Goal: Task Accomplishment & Management: Complete application form

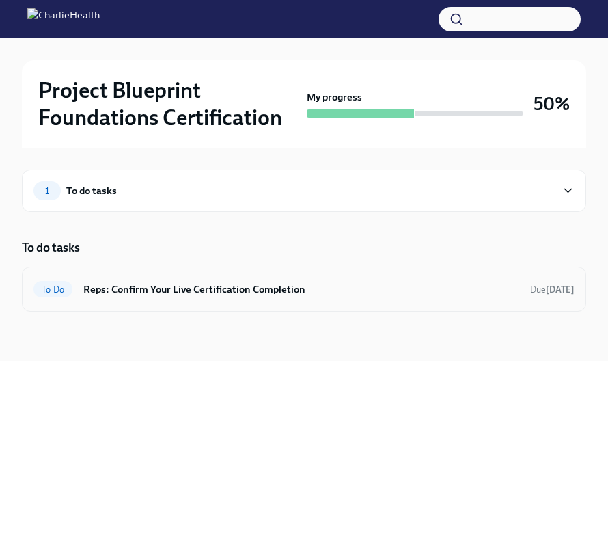
click at [235, 291] on h6 "Reps: Confirm Your Live Certification Completion" at bounding box center [301, 289] width 436 height 15
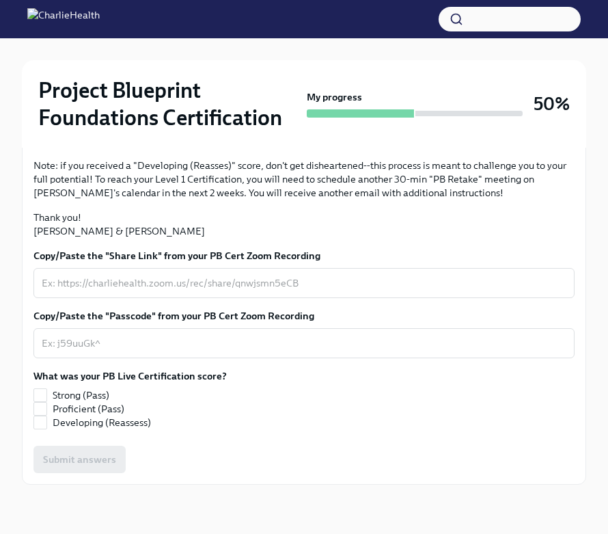
scroll to position [394, 0]
click at [251, 287] on textarea "Copy/Paste the "Share Link" from your PB Cert Zoom Recording" at bounding box center [304, 283] width 525 height 16
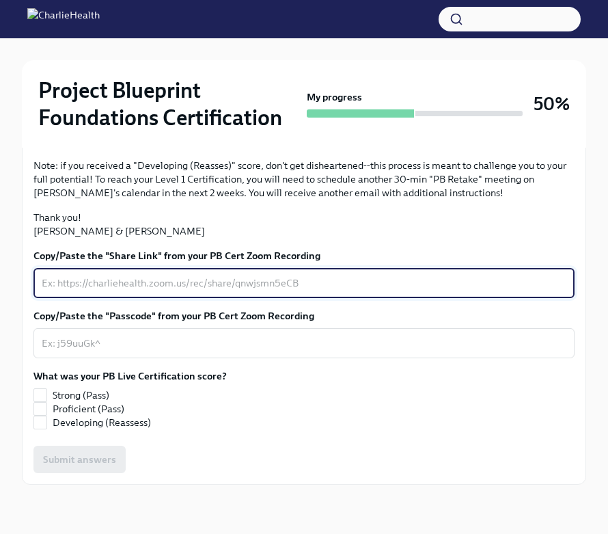
click at [284, 283] on textarea "Copy/Paste the "Share Link" from your PB Cert Zoom Recording" at bounding box center [304, 283] width 525 height 16
click at [291, 289] on textarea "Copy/Paste the "Share Link" from your PB Cert Zoom Recording" at bounding box center [304, 283] width 525 height 16
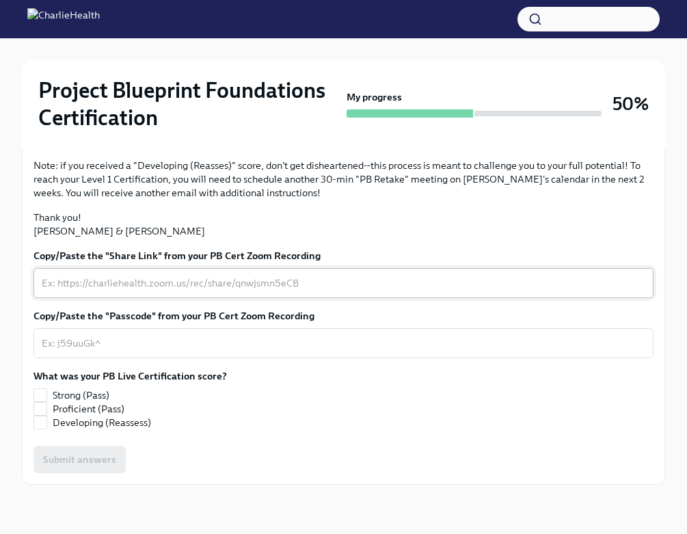
scroll to position [414, 0]
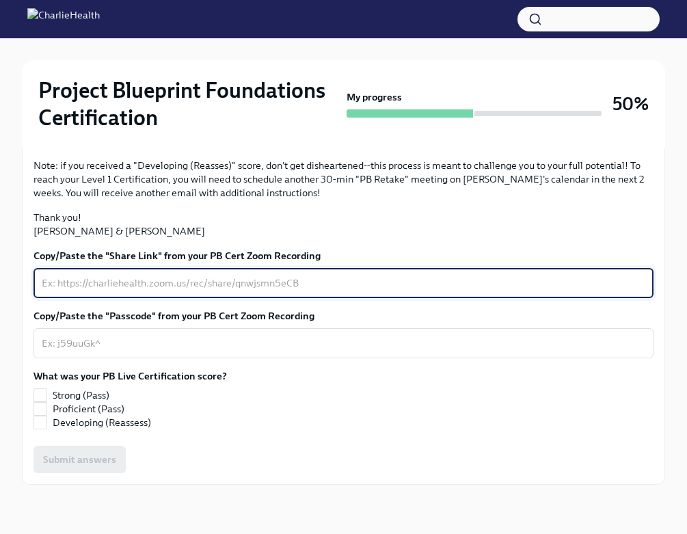
click at [148, 276] on textarea "Copy/Paste the "Share Link" from your PB Cert Zoom Recording" at bounding box center [344, 283] width 604 height 16
paste textarea "[URL][DOMAIN_NAME]"
type textarea "[URL][DOMAIN_NAME]"
drag, startPoint x: 456, startPoint y: 287, endPoint x: -54, endPoint y: 304, distance: 510.3
click at [0, 304] on html "Project Blueprint Foundations Certification My progress 50% 1 To do tasks Reps:…" at bounding box center [343, 135] width 687 height 797
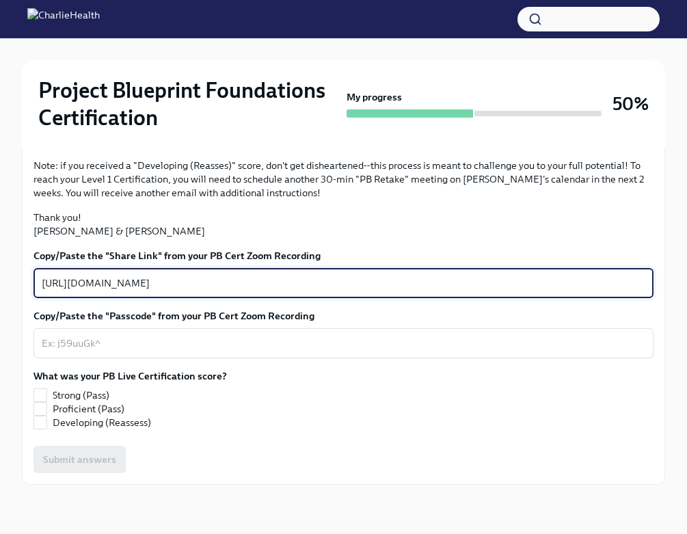
drag, startPoint x: 463, startPoint y: 286, endPoint x: -47, endPoint y: 290, distance: 510.0
click at [0, 290] on html "Project Blueprint Foundations Certification My progress 50% 1 To do tasks Reps:…" at bounding box center [343, 135] width 687 height 797
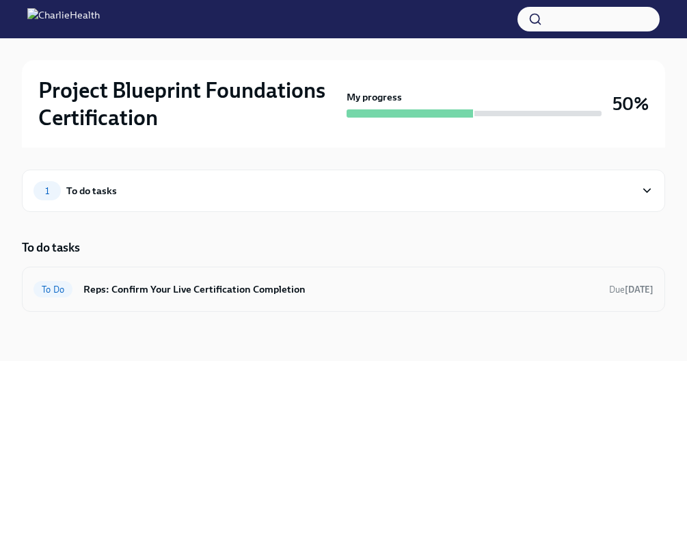
click at [271, 282] on h6 "Reps: Confirm Your Live Certification Completion" at bounding box center [340, 289] width 515 height 15
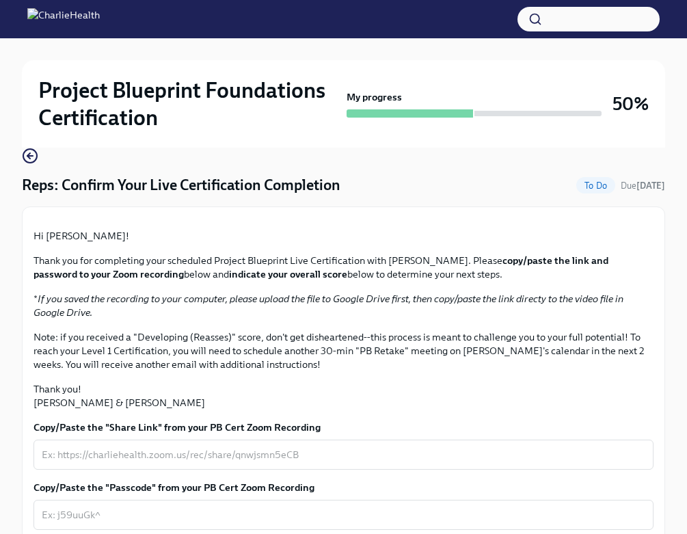
scroll to position [414, 0]
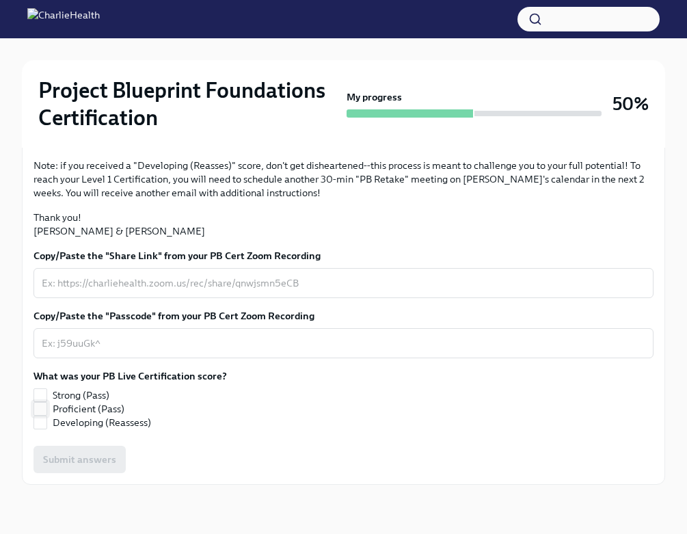
click at [46, 410] on input "Proficient (Pass)" at bounding box center [40, 409] width 12 height 12
checkbox input "true"
